Goal: Task Accomplishment & Management: Manage account settings

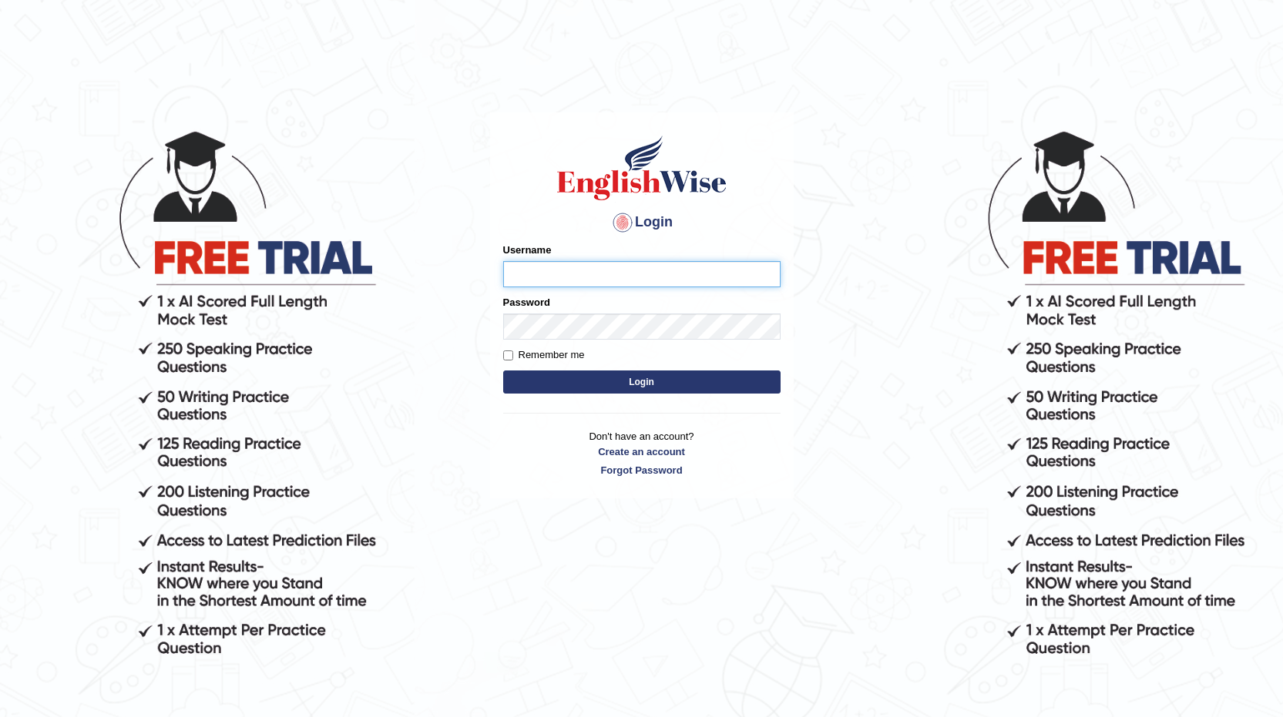
click at [673, 429] on p "Don't have an account? Create an account Forgot Password" at bounding box center [641, 453] width 277 height 48
click at [534, 469] on link "Forgot Password" at bounding box center [641, 470] width 277 height 15
click at [534, 468] on p "Don't have an account? Create an account Forgot Password" at bounding box center [641, 453] width 277 height 48
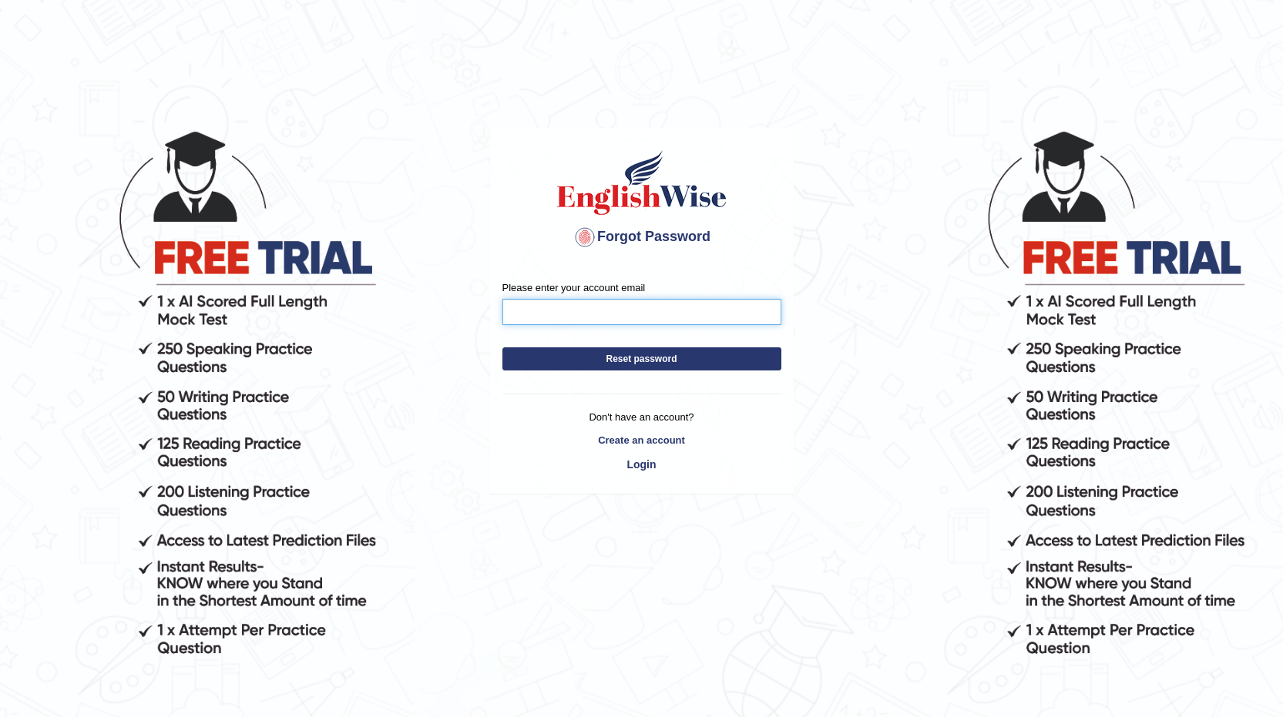
click at [633, 303] on input "Please enter your account email" at bounding box center [641, 312] width 279 height 26
click at [502, 348] on button "Reset password" at bounding box center [641, 359] width 279 height 23
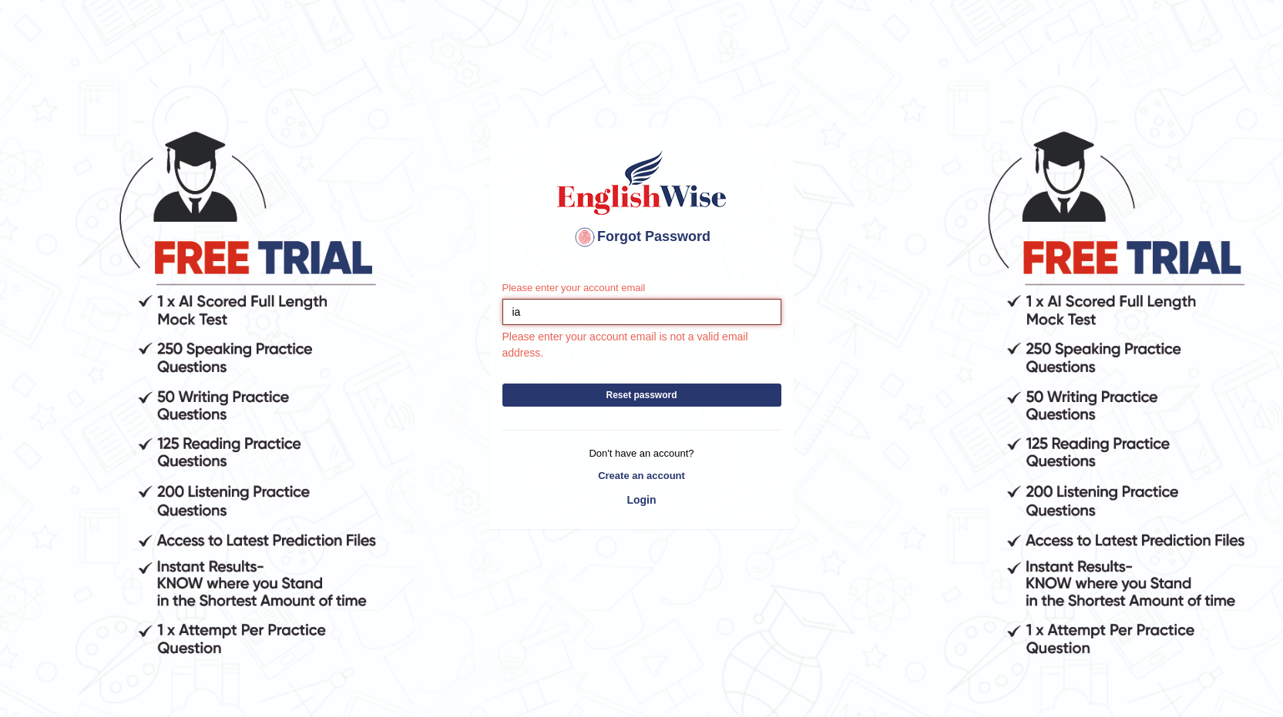
type input "i"
type input "sanjailearns@gmail.com"
click at [502, 384] on button "Reset password" at bounding box center [641, 395] width 279 height 23
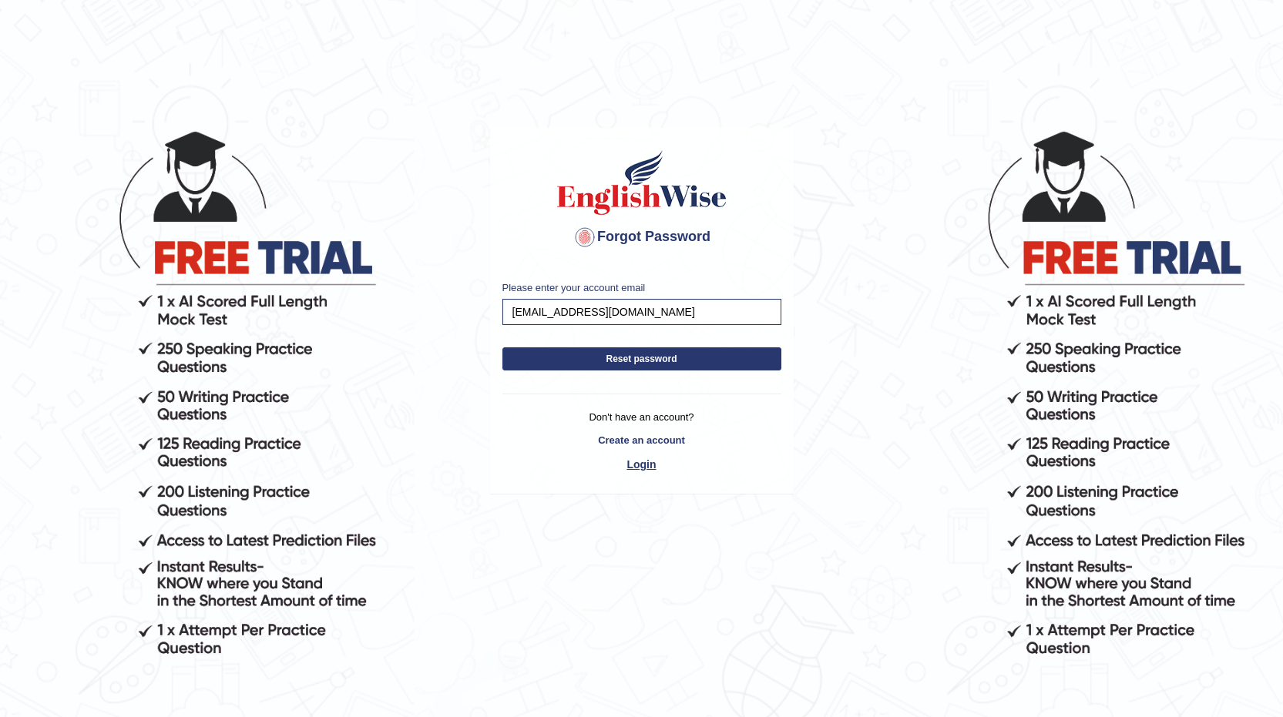
click at [649, 466] on link "Login" at bounding box center [641, 465] width 279 height 26
